Goal: Task Accomplishment & Management: Use online tool/utility

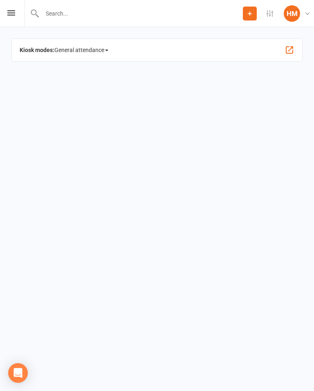
click at [9, 14] on icon at bounding box center [11, 12] width 8 height 5
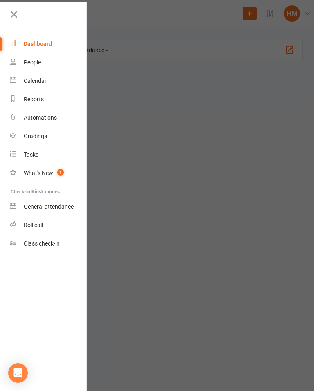
click at [35, 239] on link "Class check-in" at bounding box center [48, 243] width 77 height 18
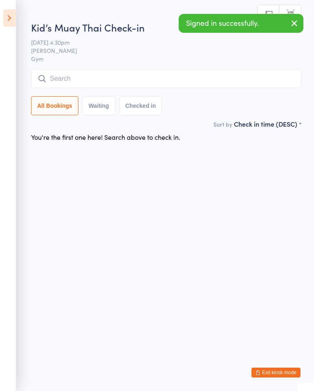
click at [244, 88] on input "search" at bounding box center [166, 78] width 271 height 19
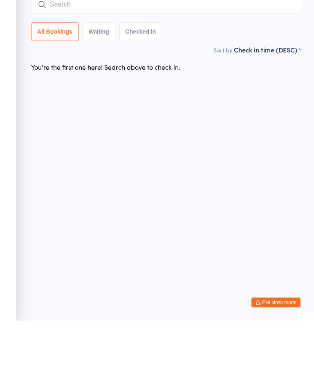
type input "S"
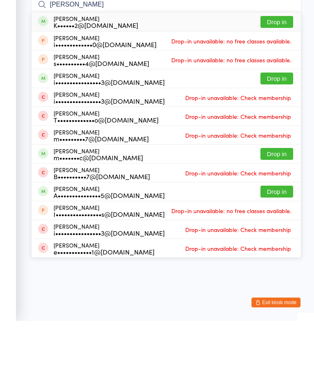
type input "[PERSON_NAME]"
click at [274, 86] on button "Drop in" at bounding box center [277, 92] width 33 height 12
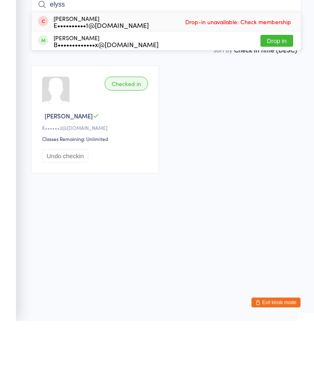
type input "elyss"
click at [278, 105] on button "Drop in" at bounding box center [277, 111] width 33 height 12
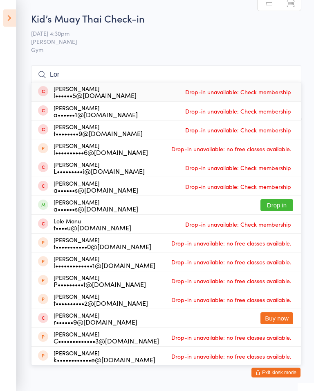
type input "Lor"
click at [275, 202] on button "Drop in" at bounding box center [277, 205] width 33 height 12
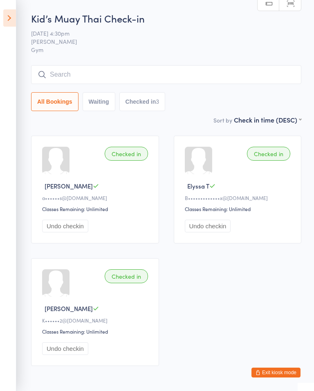
click at [11, 25] on icon at bounding box center [9, 17] width 13 height 17
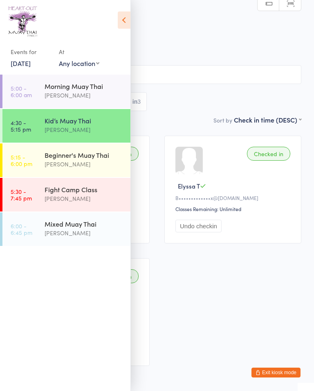
click at [53, 163] on div "[PERSON_NAME]" at bounding box center [84, 163] width 79 height 9
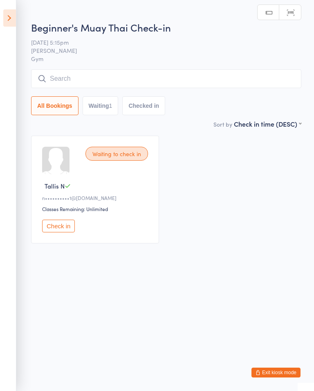
click at [82, 76] on input "search" at bounding box center [166, 78] width 271 height 19
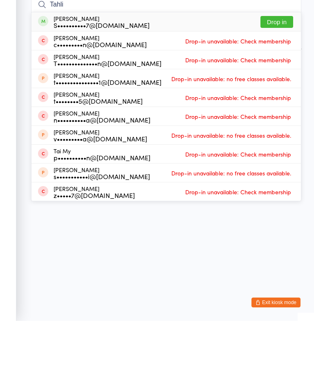
type input "Tahli"
click at [281, 86] on button "Drop in" at bounding box center [277, 92] width 33 height 12
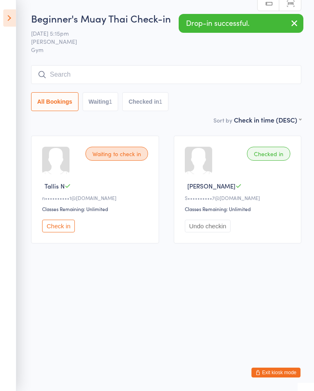
click at [12, 26] on icon at bounding box center [9, 17] width 13 height 17
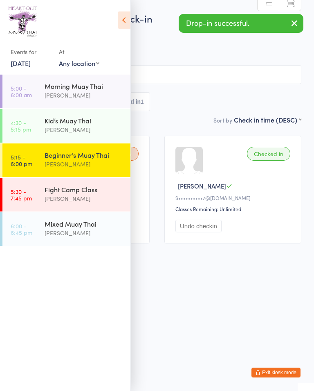
click at [53, 122] on div "Kid’s Muay Thai" at bounding box center [84, 120] width 79 height 9
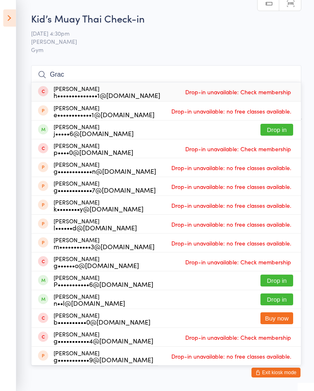
type input "Grac"
click at [280, 133] on button "Drop in" at bounding box center [277, 130] width 33 height 12
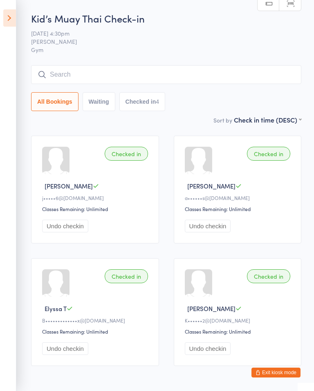
click at [74, 78] on input "search" at bounding box center [166, 74] width 271 height 19
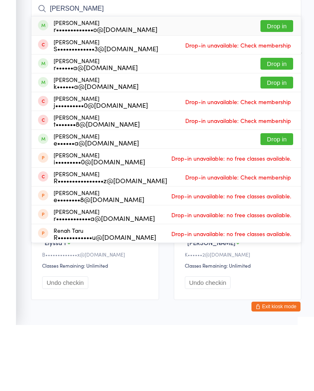
type input "[PERSON_NAME]"
click at [61, 85] on div "[PERSON_NAME] r•••••••••••••o@[DOMAIN_NAME]" at bounding box center [106, 91] width 104 height 13
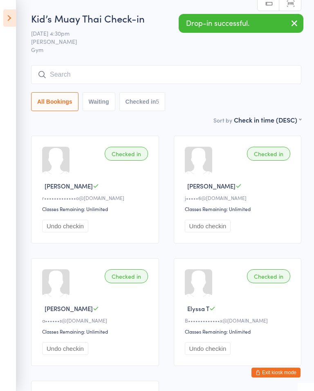
click at [108, 194] on div "Checked in [PERSON_NAME] R r•••••••••••••o@[DOMAIN_NAME] Classes Remaining: Unl…" at bounding box center [95, 189] width 128 height 108
click at [70, 76] on input "search" at bounding box center [166, 74] width 271 height 19
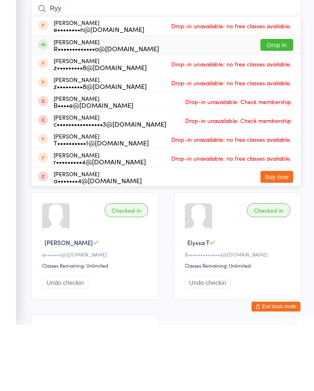
type input "Ryy"
click at [54, 104] on div "[PERSON_NAME] R•••••••••••••o@[DOMAIN_NAME]" at bounding box center [107, 110] width 106 height 13
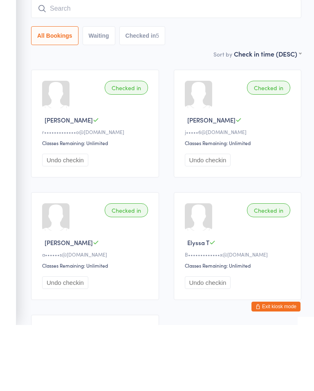
scroll to position [66, 0]
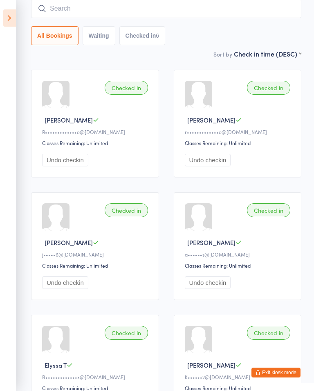
click at [86, 9] on input "search" at bounding box center [166, 8] width 271 height 19
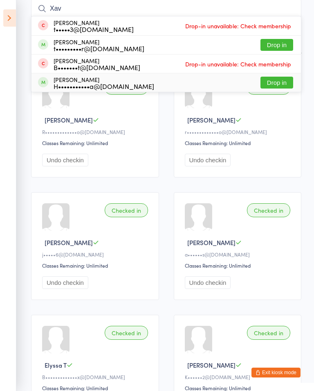
type input "Xav"
click at [106, 79] on div "[PERSON_NAME] H•••••••••••a@[DOMAIN_NAME]" at bounding box center [104, 82] width 101 height 13
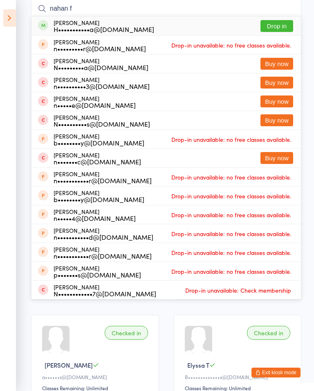
type input "nahan f"
click at [271, 32] on button "Drop in" at bounding box center [277, 26] width 33 height 12
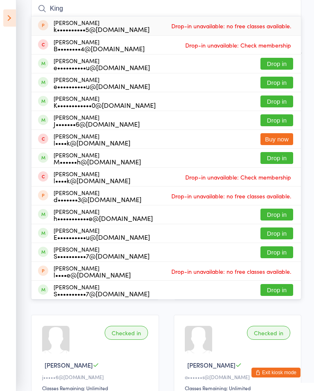
type input "King"
click at [278, 85] on button "Drop in" at bounding box center [277, 83] width 33 height 12
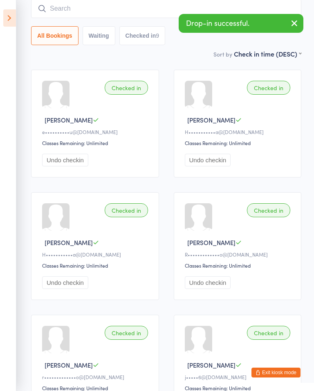
click at [66, 11] on input "search" at bounding box center [166, 8] width 271 height 19
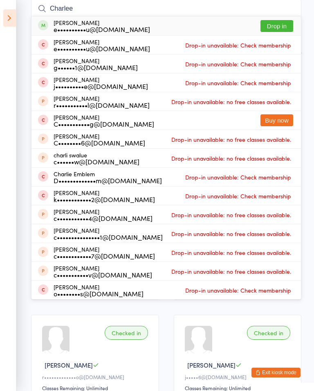
type input "Charlee"
click at [276, 20] on button "Drop in" at bounding box center [277, 26] width 33 height 12
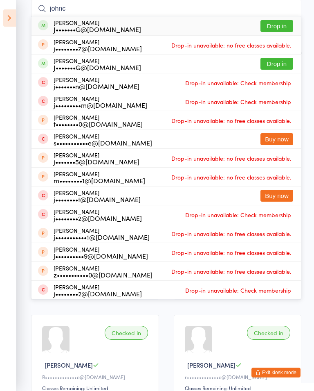
type input "johnc"
click at [279, 66] on button "Drop in" at bounding box center [277, 64] width 33 height 12
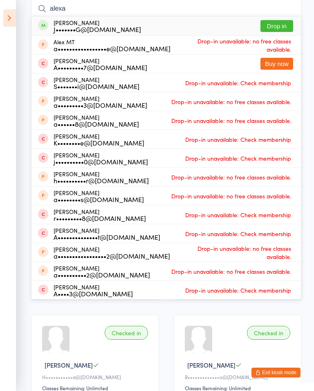
type input "alexa"
click at [281, 22] on button "Drop in" at bounding box center [277, 26] width 33 height 12
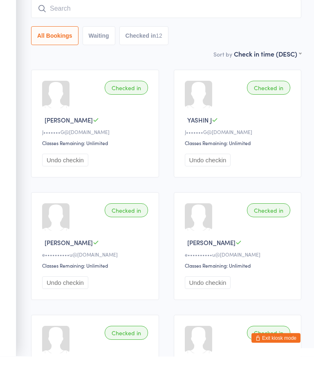
scroll to position [0, 0]
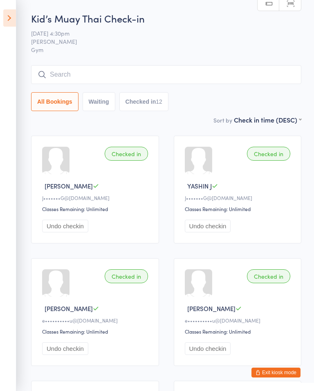
click at [12, 26] on icon at bounding box center [9, 17] width 13 height 17
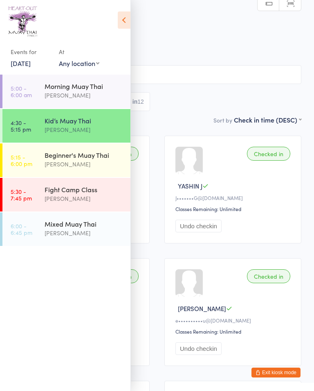
click at [88, 153] on div "Beginner's Muay Thai" at bounding box center [84, 154] width 79 height 9
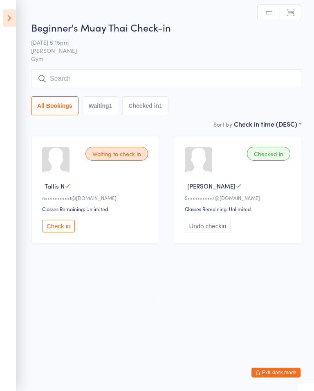
click at [111, 88] on input "search" at bounding box center [166, 78] width 271 height 19
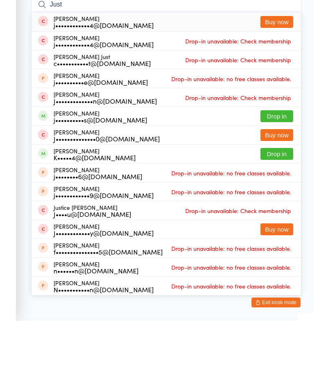
type input "Just"
click at [275, 180] on button "Drop in" at bounding box center [277, 186] width 33 height 12
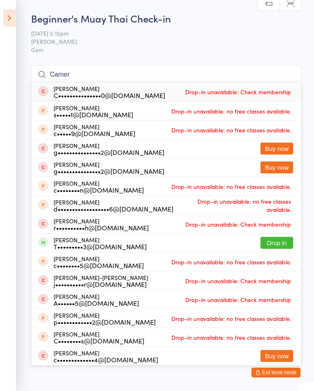
type input "Camer"
click at [270, 247] on button "Drop in" at bounding box center [277, 243] width 33 height 12
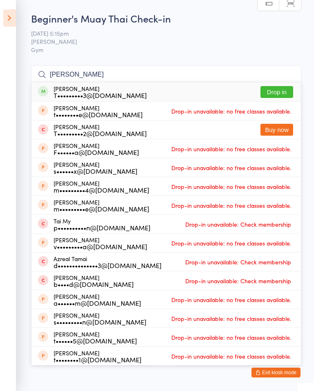
type input "[PERSON_NAME]"
click at [271, 93] on button "Drop in" at bounding box center [277, 92] width 33 height 12
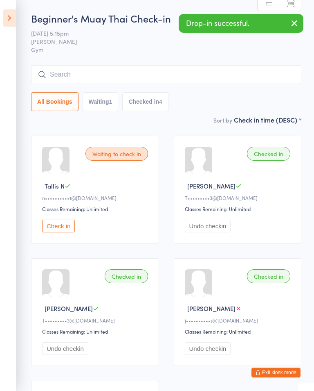
click at [106, 81] on input "search" at bounding box center [166, 74] width 271 height 19
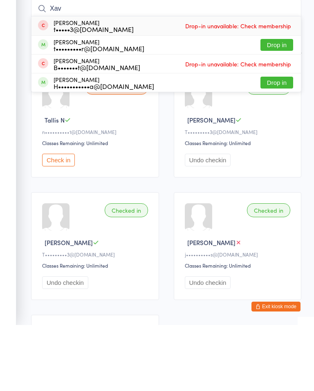
type input "Xav"
click at [280, 105] on button "Drop in" at bounding box center [277, 111] width 33 height 12
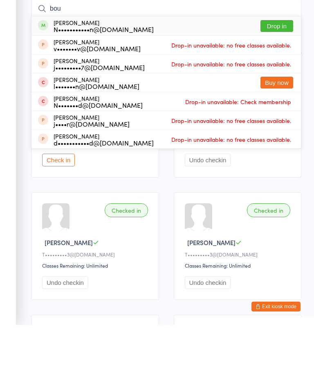
type input "bou"
click at [278, 86] on button "Drop in" at bounding box center [277, 92] width 33 height 12
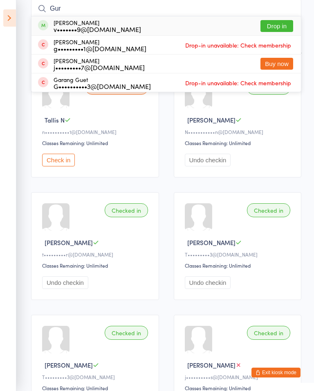
type input "Gur"
click at [278, 24] on button "Drop in" at bounding box center [277, 26] width 33 height 12
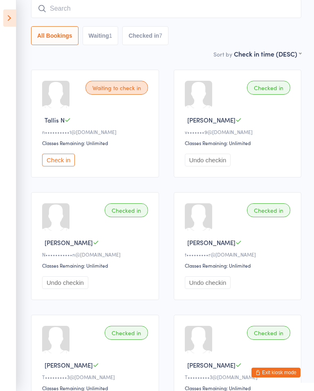
click at [63, 162] on button "Check in" at bounding box center [58, 159] width 33 height 13
click at [11, 25] on icon at bounding box center [9, 17] width 13 height 17
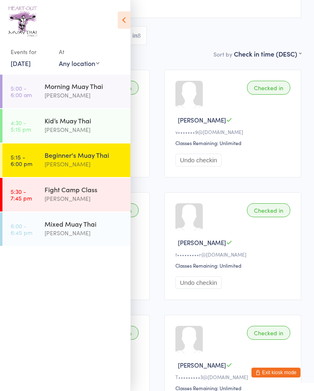
click at [32, 167] on link "5:15 - 6:00 pm Beginner's Muay Thai [PERSON_NAME]" at bounding box center [66, 160] width 128 height 34
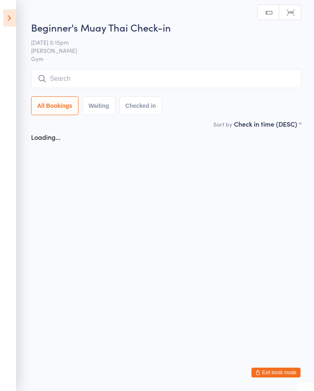
scroll to position [0, 0]
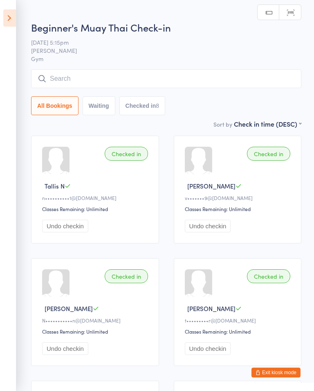
click at [101, 85] on input "search" at bounding box center [166, 78] width 271 height 19
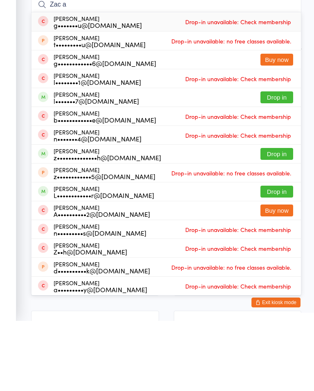
type input "Zac a"
click at [267, 218] on button "Drop in" at bounding box center [277, 224] width 33 height 12
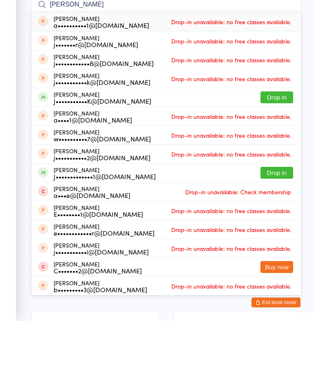
type input "[PERSON_NAME]"
click at [277, 161] on button "Drop in" at bounding box center [277, 167] width 33 height 12
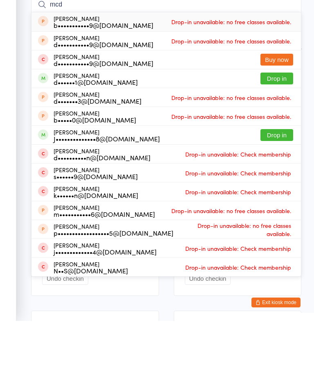
type input "mcd"
click at [278, 199] on button "Drop in" at bounding box center [277, 205] width 33 height 12
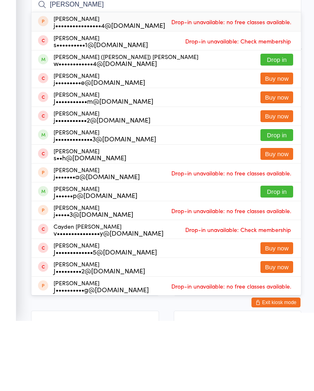
type input "[PERSON_NAME]"
click at [275, 124] on button "Drop in" at bounding box center [277, 130] width 33 height 12
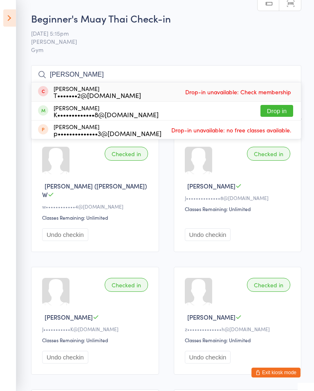
type input "[PERSON_NAME]"
click at [278, 109] on button "Drop in" at bounding box center [277, 111] width 33 height 12
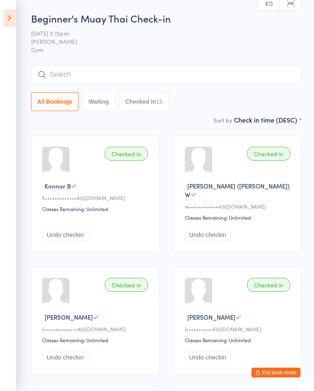
click at [233, 74] on input "search" at bounding box center [166, 74] width 271 height 19
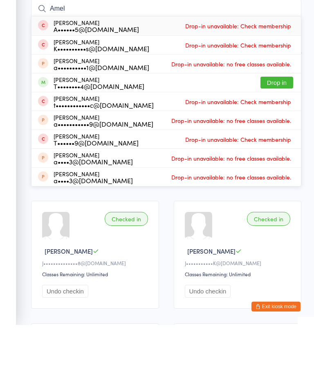
type input "Amel"
click at [275, 142] on button "Drop in" at bounding box center [277, 148] width 33 height 12
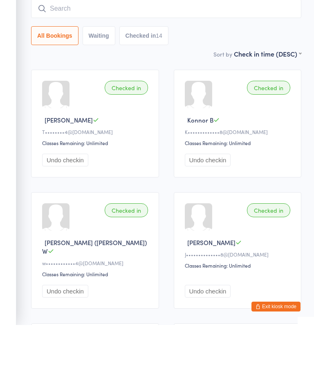
scroll to position [66, 0]
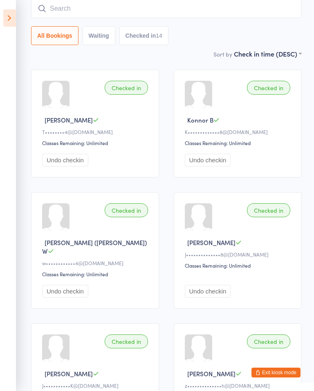
click at [10, 18] on icon at bounding box center [9, 17] width 13 height 17
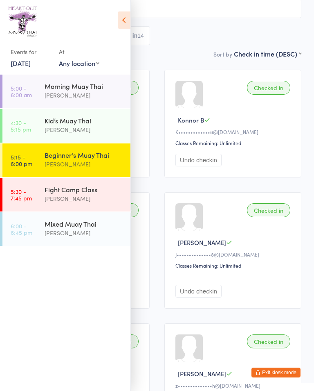
click at [66, 225] on div "Mixed Muay Thai" at bounding box center [84, 223] width 79 height 9
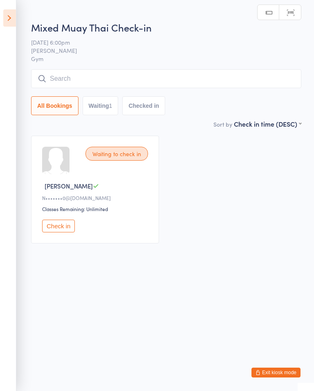
click at [70, 224] on button "Check in" at bounding box center [58, 225] width 33 height 13
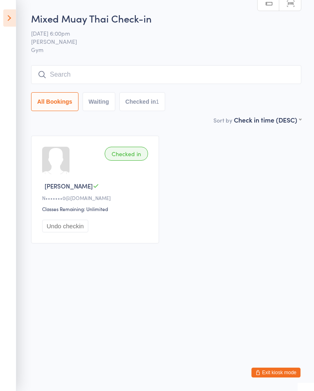
click at [84, 79] on input "search" at bounding box center [166, 74] width 271 height 19
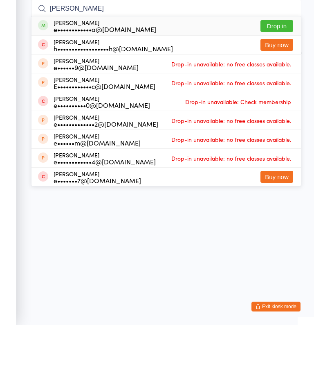
type input "[PERSON_NAME]"
click at [274, 86] on button "Drop in" at bounding box center [277, 92] width 33 height 12
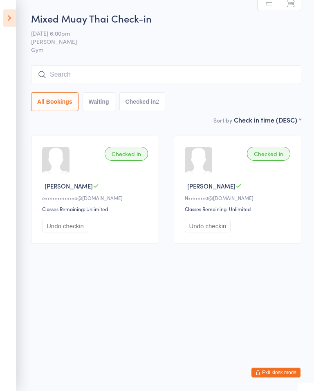
click at [69, 75] on input "search" at bounding box center [166, 74] width 271 height 19
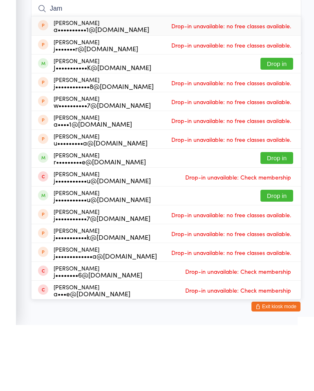
type input "Jam"
click at [271, 124] on button "Drop in" at bounding box center [277, 130] width 33 height 12
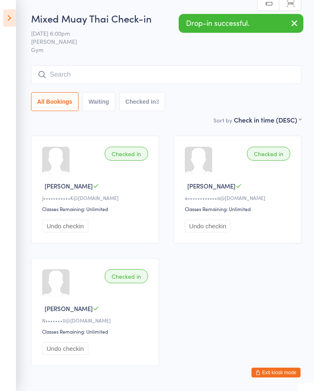
click at [57, 69] on input "search" at bounding box center [166, 74] width 271 height 19
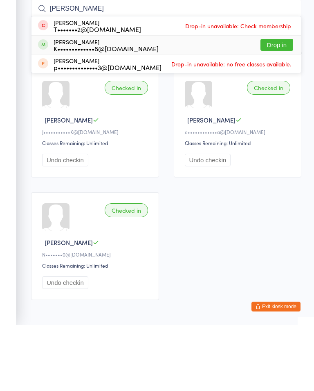
type input "[PERSON_NAME]"
click at [278, 105] on button "Drop in" at bounding box center [277, 111] width 33 height 12
